Goal: Task Accomplishment & Management: Use online tool/utility

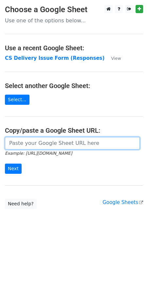
click at [33, 147] on input "url" at bounding box center [72, 143] width 135 height 12
paste input "[URL][DOMAIN_NAME]"
type input "[URL][DOMAIN_NAME]"
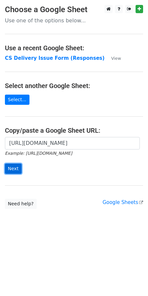
scroll to position [0, 0]
click at [13, 168] on input "Next" at bounding box center [13, 168] width 17 height 10
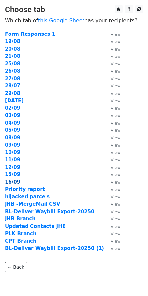
click at [16, 182] on strong "16/09" at bounding box center [12, 182] width 15 height 6
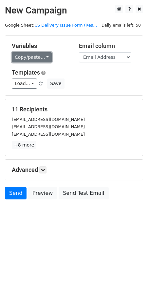
click at [45, 56] on link "Copy/paste..." at bounding box center [32, 57] width 40 height 10
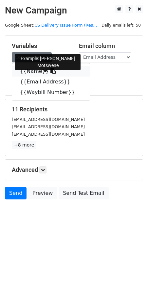
click at [32, 70] on link "{{Name}}" at bounding box center [51, 71] width 78 height 11
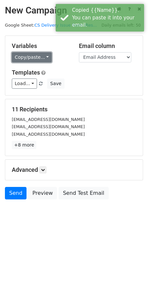
click at [42, 58] on link "Copy/paste..." at bounding box center [32, 57] width 40 height 10
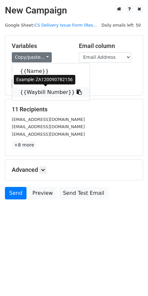
click at [34, 94] on link "{{Waybill Number}}" at bounding box center [51, 92] width 78 height 11
